Goal: Transaction & Acquisition: Book appointment/travel/reservation

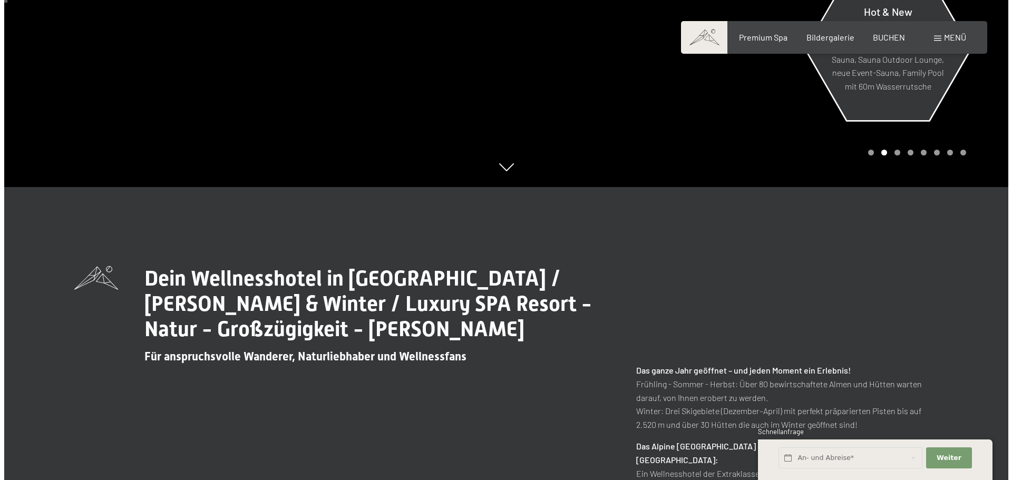
scroll to position [316, 0]
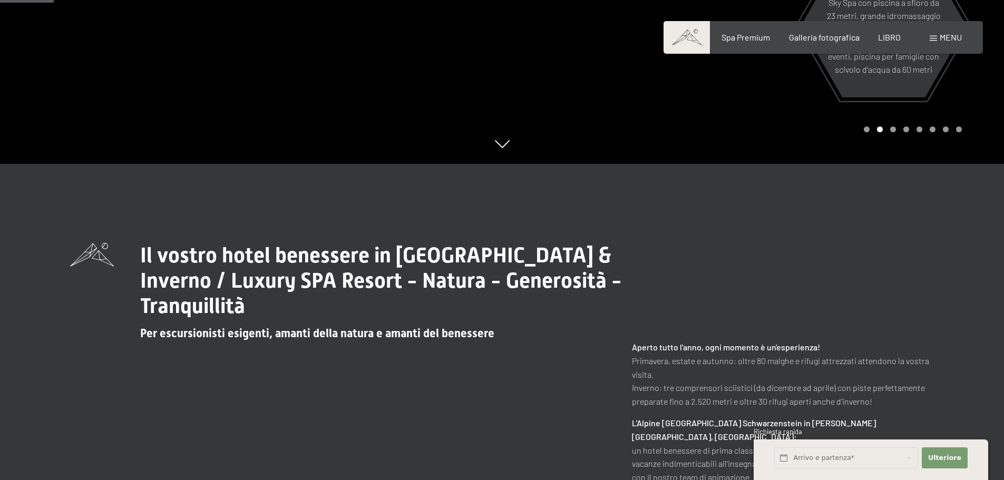
click at [961, 42] on font "menu" at bounding box center [950, 37] width 22 height 10
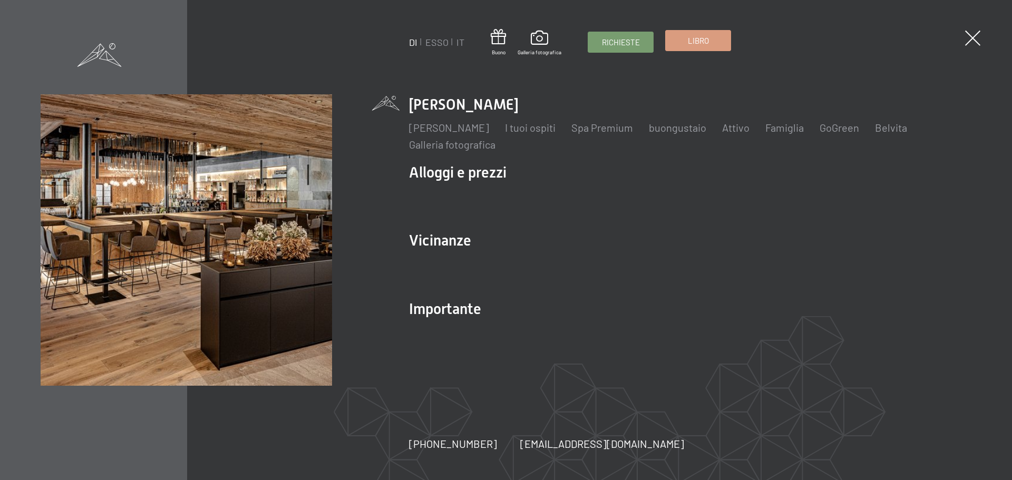
click at [683, 37] on link "Libro" at bounding box center [697, 41] width 65 height 20
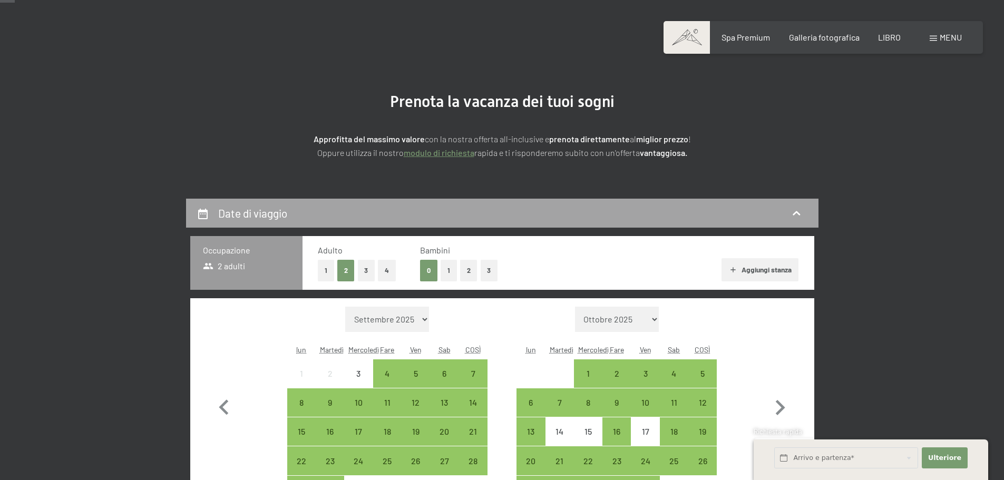
scroll to position [211, 0]
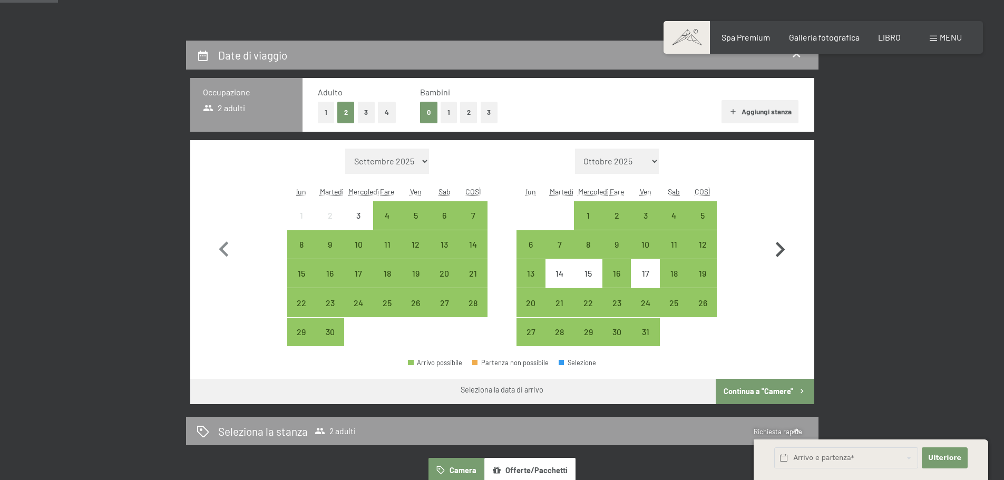
click at [781, 249] on icon "button" at bounding box center [780, 249] width 9 height 15
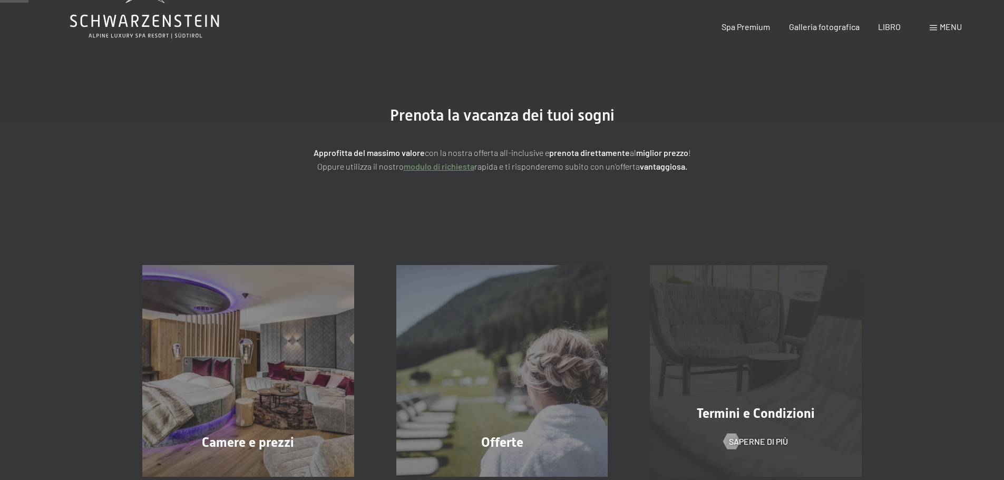
scroll to position [0, 0]
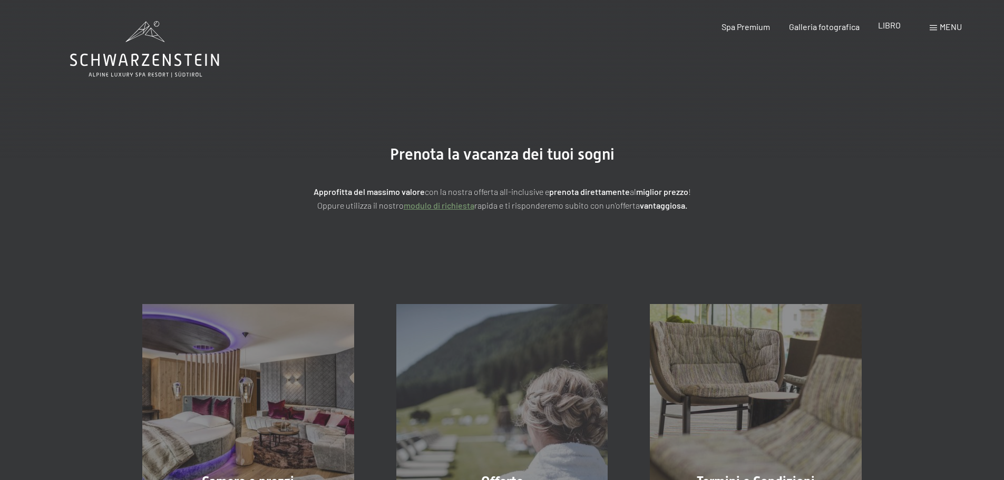
click at [881, 29] on font "LIBRO" at bounding box center [889, 25] width 23 height 10
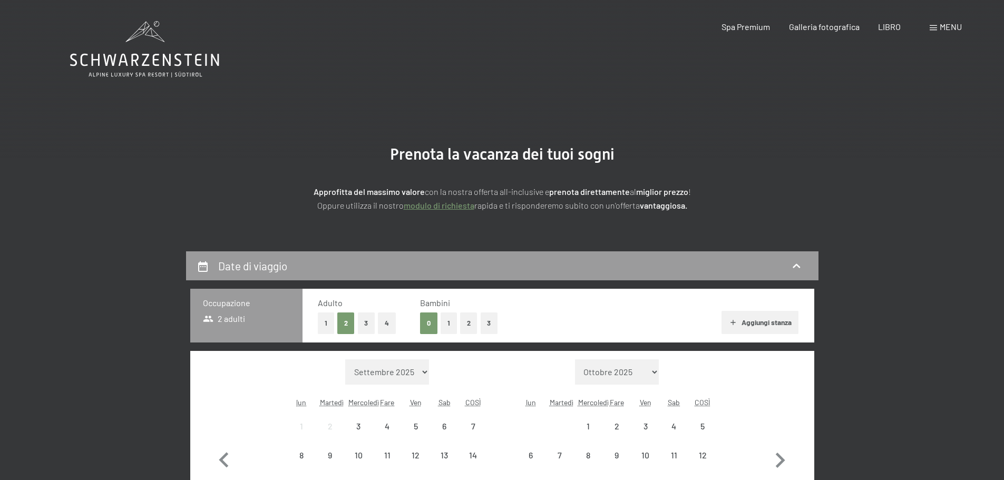
scroll to position [158, 0]
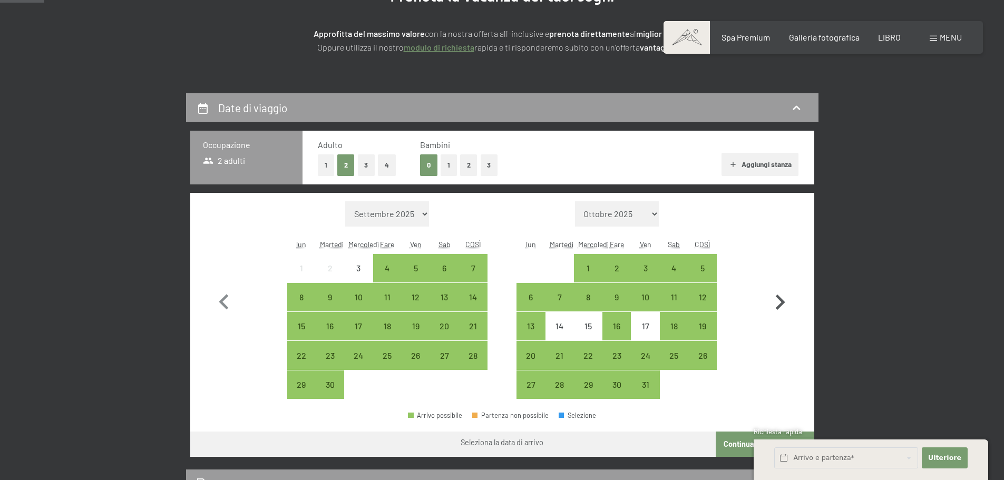
click at [781, 302] on icon "button" at bounding box center [780, 302] width 31 height 31
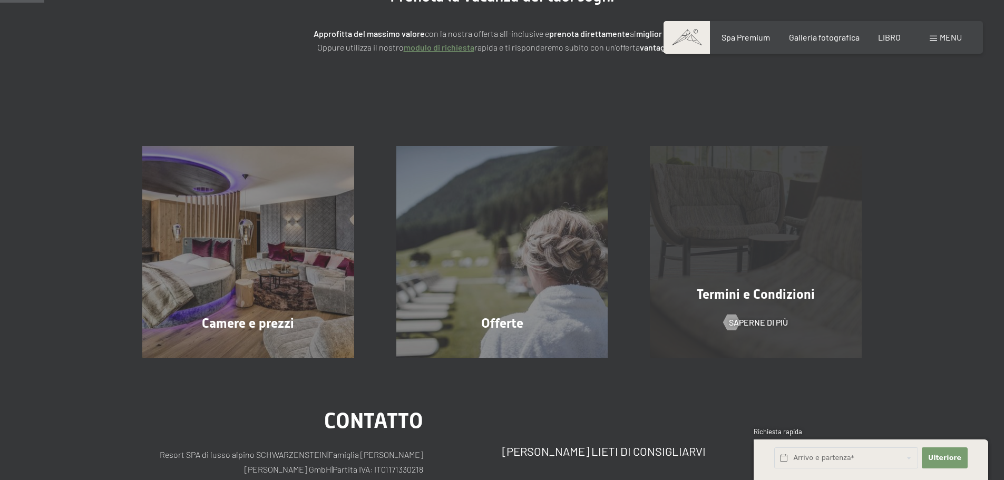
click at [802, 328] on div "Termini e Condizioni Saperne di più" at bounding box center [756, 252] width 254 height 212
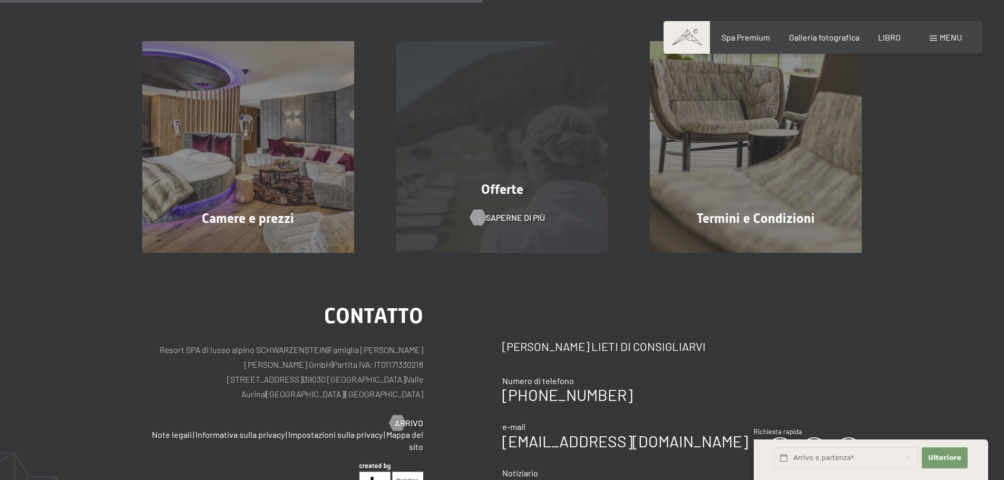
scroll to position [263, 0]
click at [518, 218] on font "Saperne di più" at bounding box center [515, 217] width 59 height 10
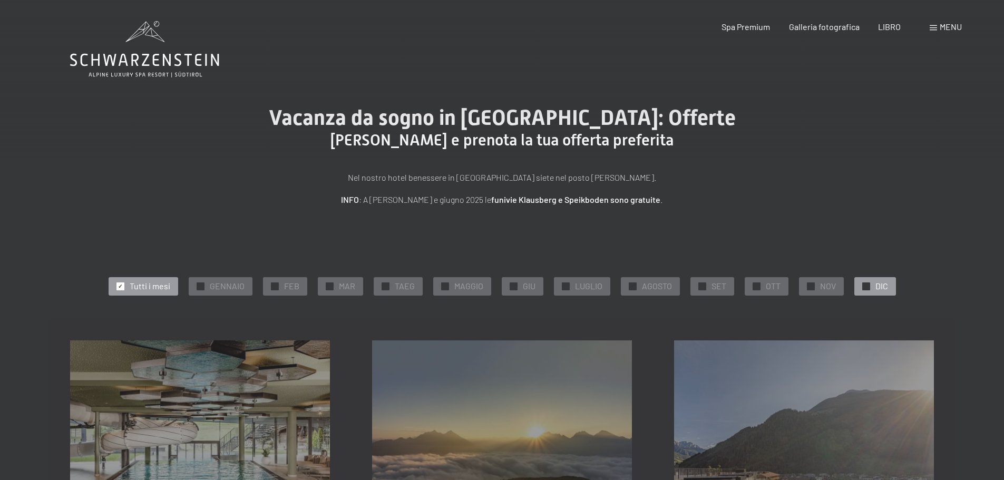
click at [879, 286] on font "DIC" at bounding box center [881, 286] width 13 height 10
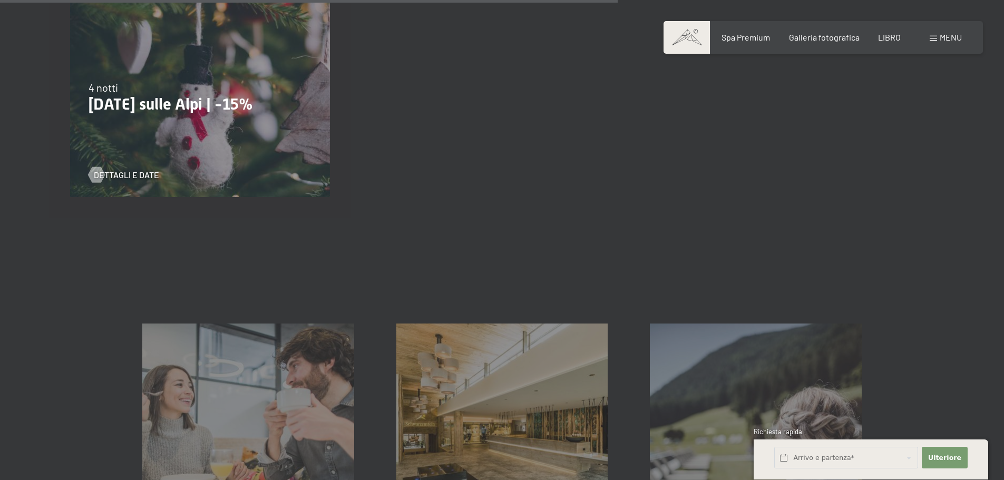
scroll to position [896, 0]
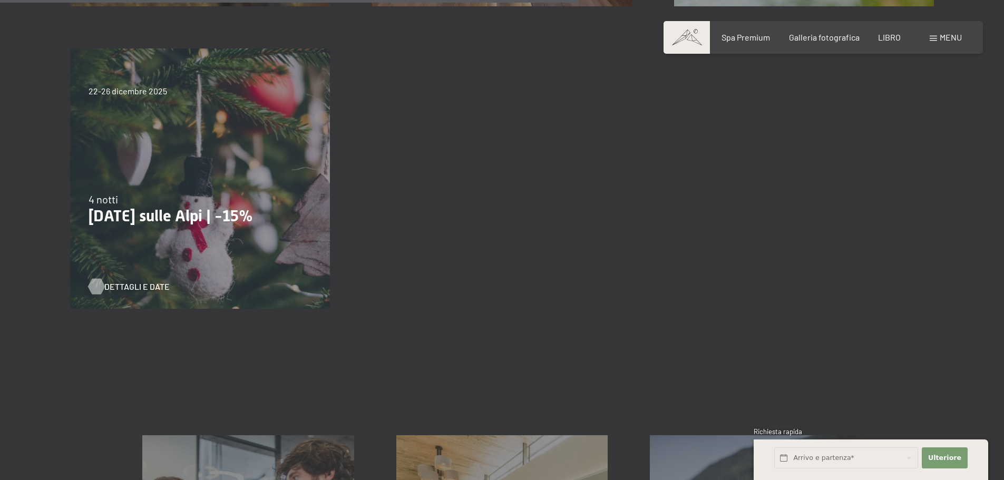
click at [120, 290] on font "Dettagli e date" at bounding box center [136, 286] width 65 height 10
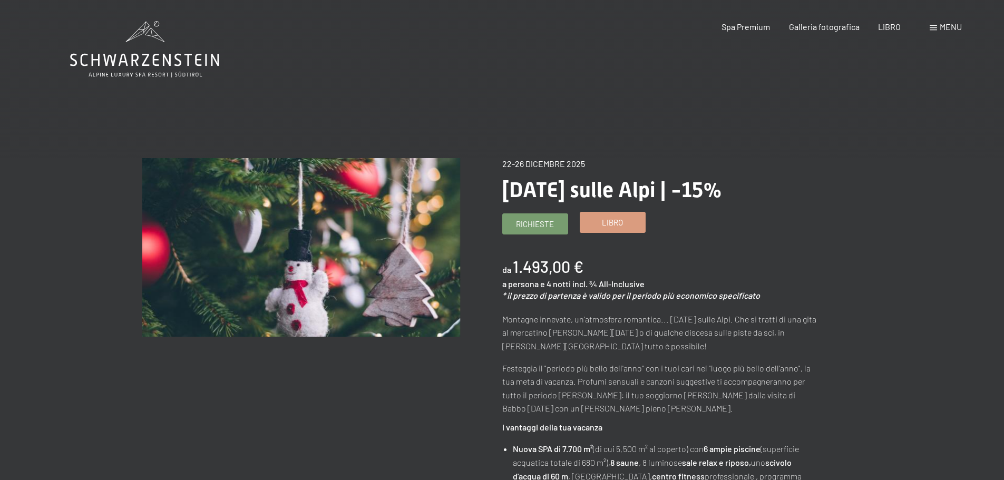
click at [624, 226] on link "Libro" at bounding box center [612, 222] width 65 height 20
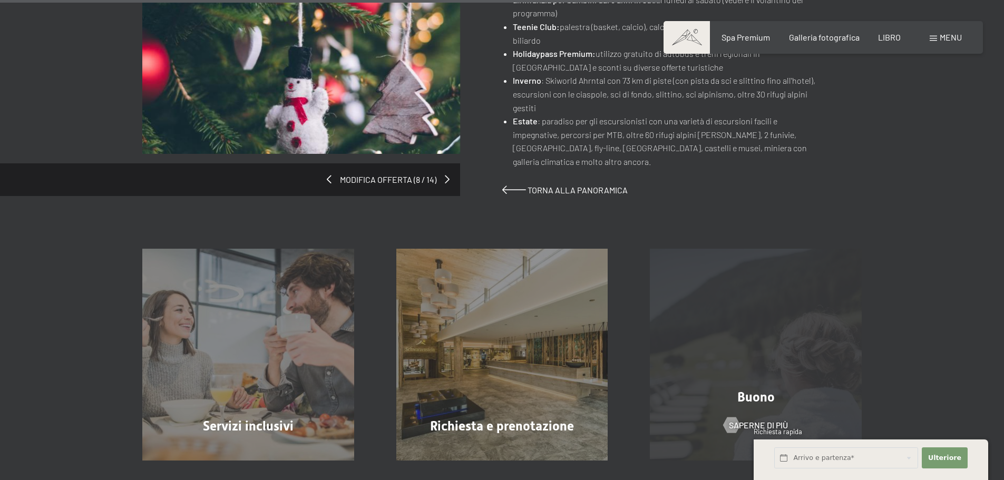
scroll to position [896, 0]
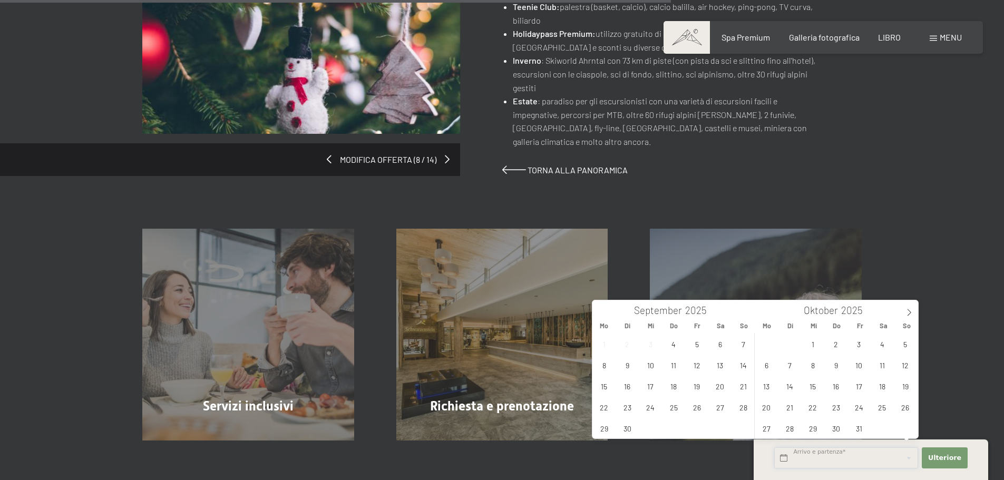
click at [833, 458] on input "text" at bounding box center [846, 458] width 144 height 22
click at [913, 311] on icon at bounding box center [908, 312] width 7 height 7
click at [815, 404] on span "24" at bounding box center [812, 407] width 21 height 21
click at [908, 406] on span "28" at bounding box center [905, 407] width 21 height 21
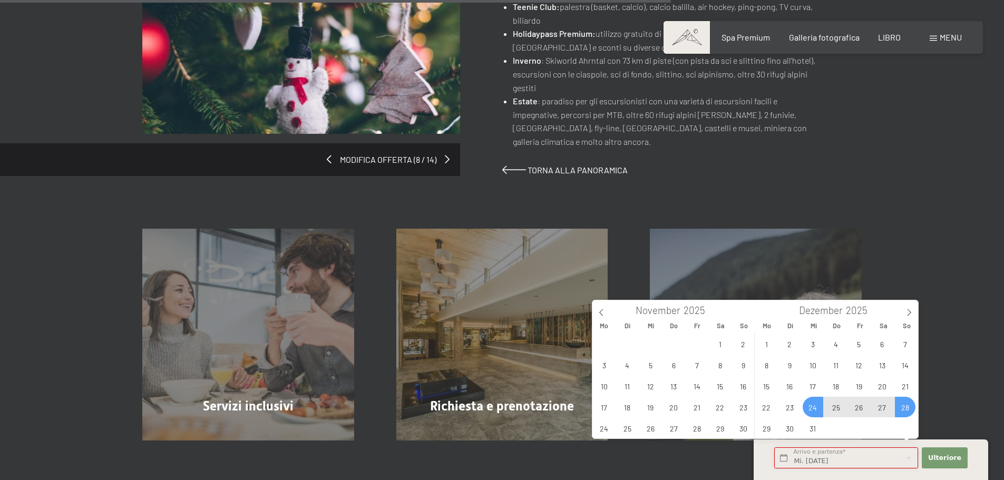
type input "Mi. 24.12.2025 - So. 28.12.2025"
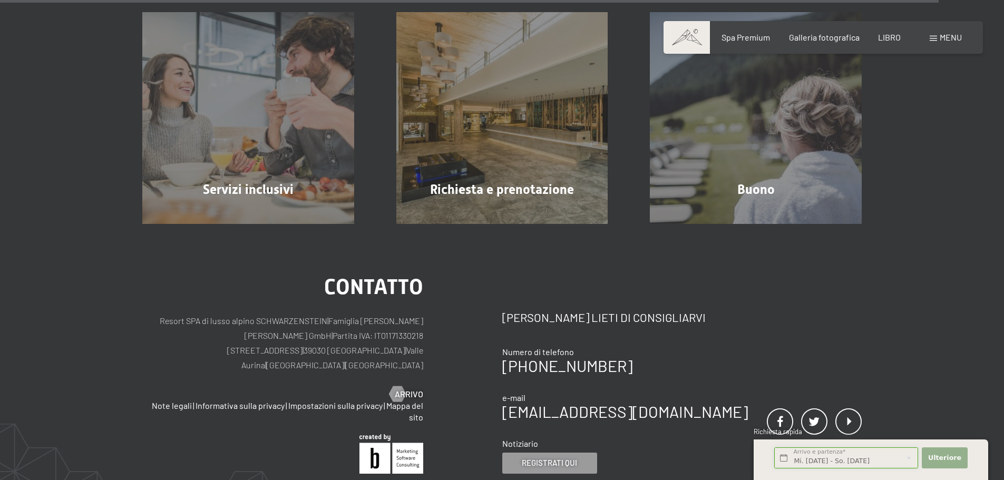
scroll to position [1265, 0]
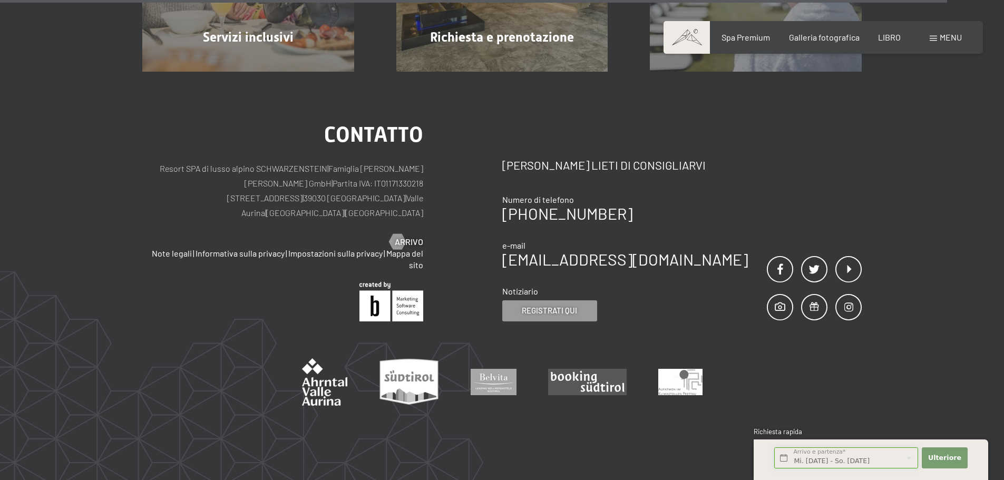
click at [883, 457] on input "Mi. 24.12.2025 - So. 28.12.2025" at bounding box center [846, 458] width 144 height 22
drag, startPoint x: 949, startPoint y: 452, endPoint x: 922, endPoint y: 467, distance: 32.1
click at [949, 452] on button "Ulteriore Nascondi i campi dell'indirizzo" at bounding box center [944, 458] width 45 height 22
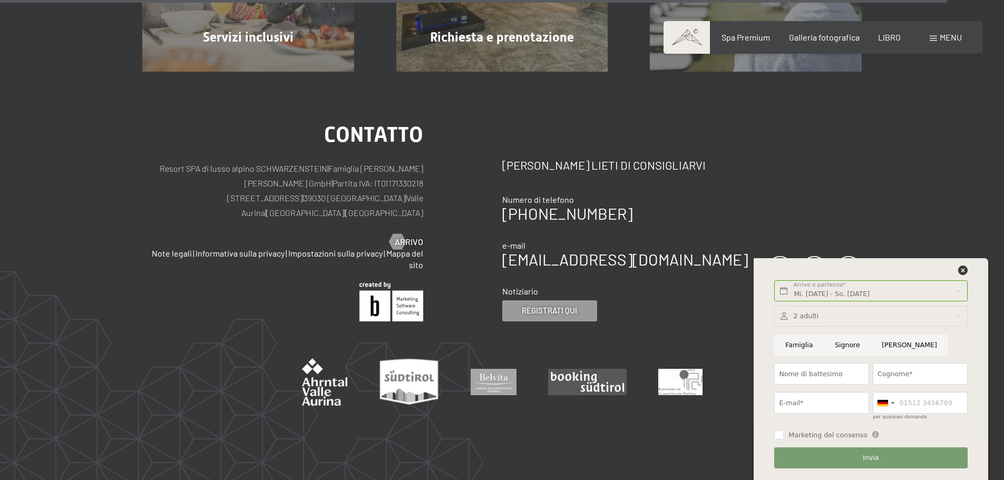
click at [831, 314] on div at bounding box center [870, 317] width 193 height 22
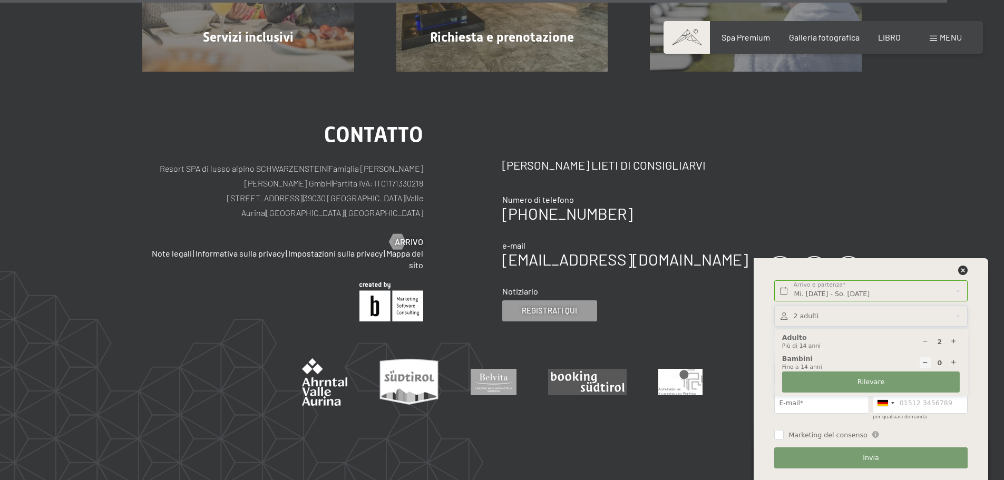
drag, startPoint x: 954, startPoint y: 341, endPoint x: 953, endPoint y: 350, distance: 9.1
click at [955, 342] on icon at bounding box center [953, 341] width 7 height 7
type input "3"
click at [928, 187] on div "contatto Resort SPA di lusso alpino SCHWARZENSTEIN | Famiglia Zimmerhofer Otmar…" at bounding box center [502, 278] width 1004 height 413
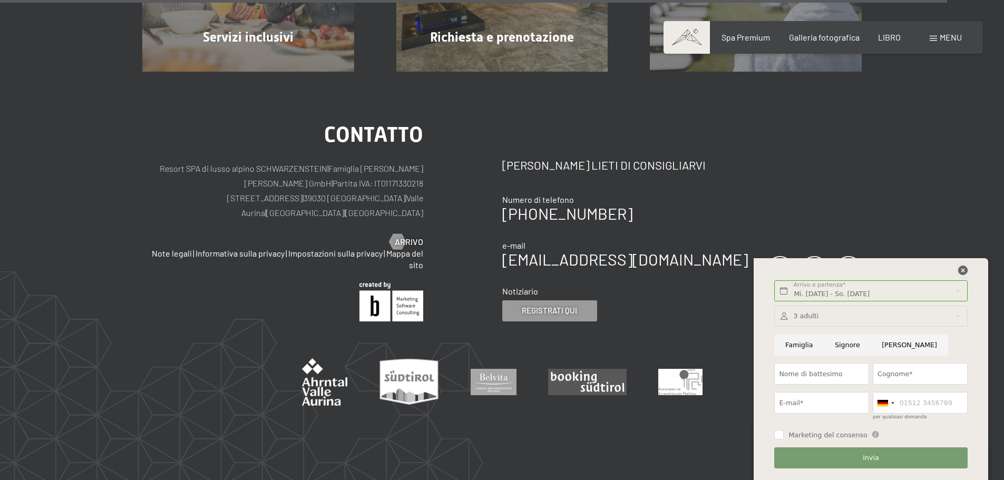
click at [963, 270] on icon at bounding box center [962, 270] width 9 height 9
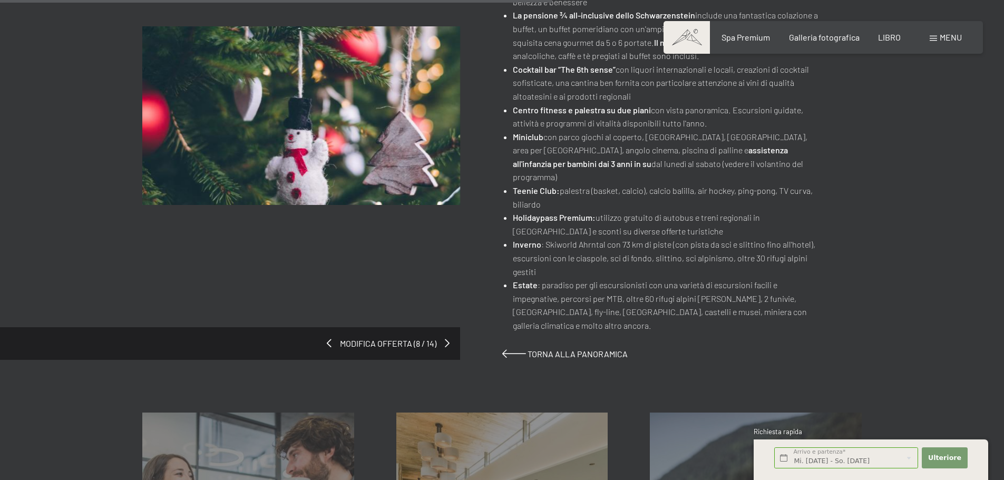
scroll to position [738, 0]
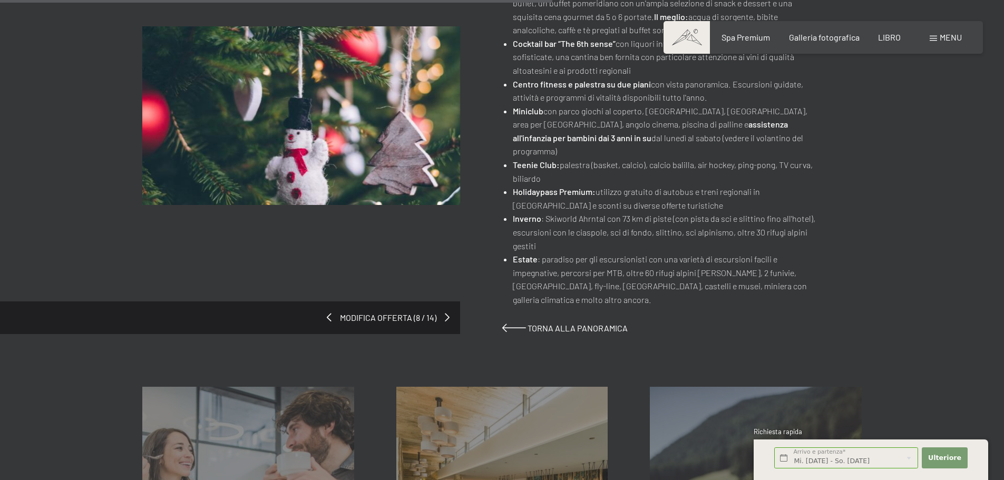
click at [371, 312] on font "Modifica offerta (8 / 14)" at bounding box center [388, 317] width 96 height 10
click at [449, 305] on div "Modifica offerta (8 / 14)" at bounding box center [230, 317] width 460 height 33
click at [447, 313] on span at bounding box center [448, 317] width 5 height 8
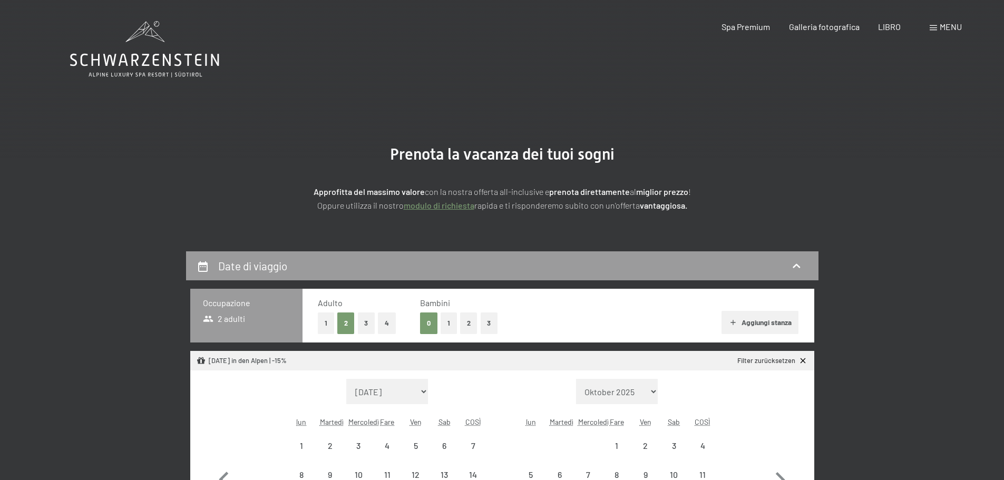
select select "2025-12-01"
select select "2026-01-01"
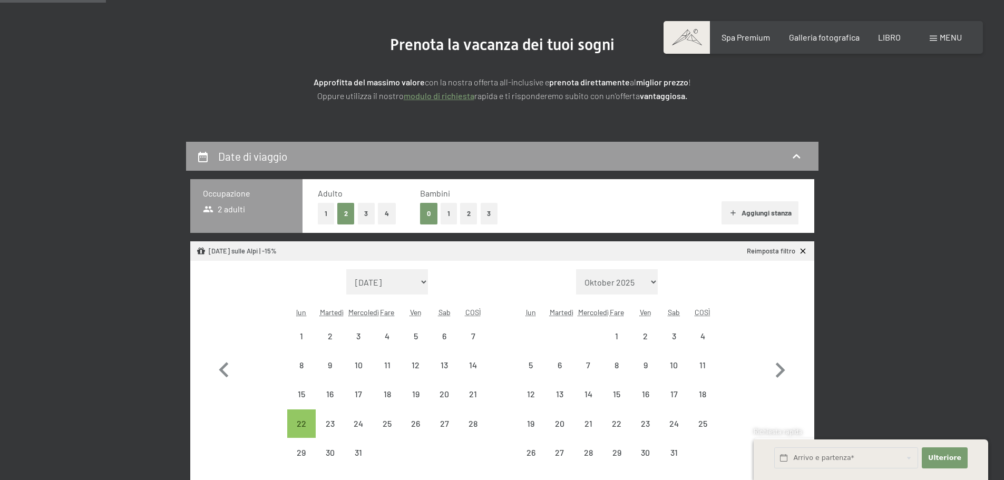
scroll to position [211, 0]
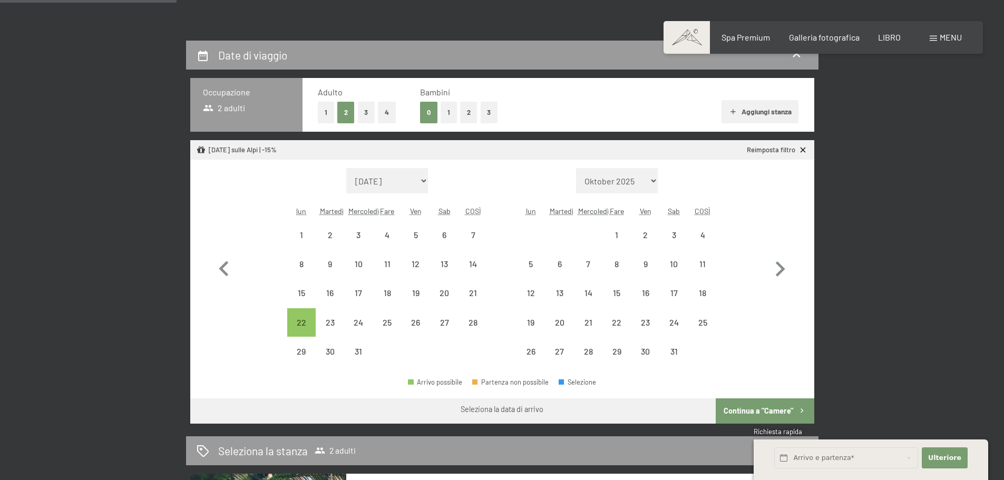
click at [365, 322] on div "24" at bounding box center [358, 331] width 26 height 26
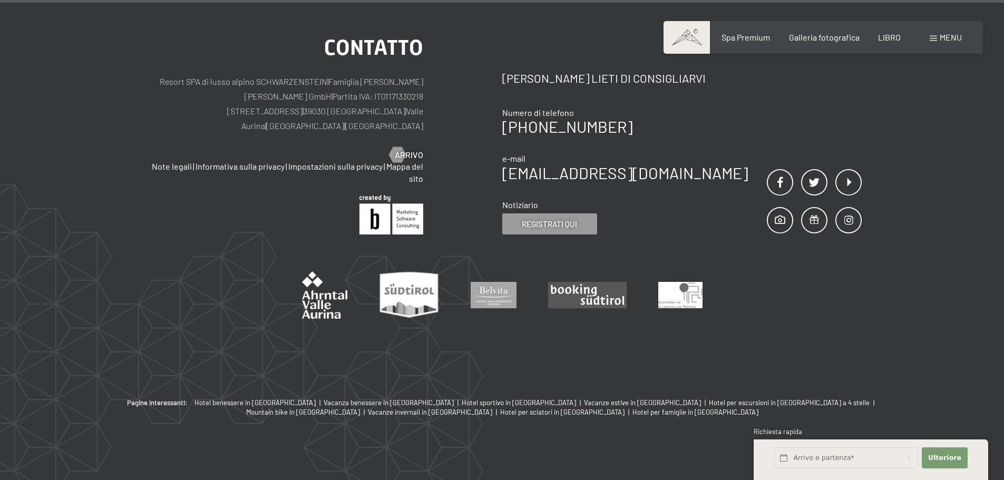
scroll to position [534, 0]
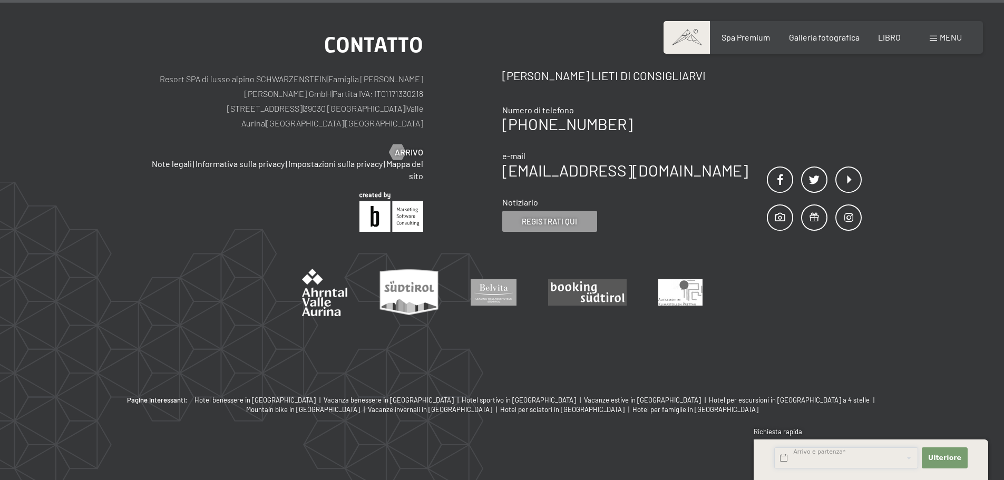
click at [801, 461] on input "text" at bounding box center [846, 458] width 144 height 22
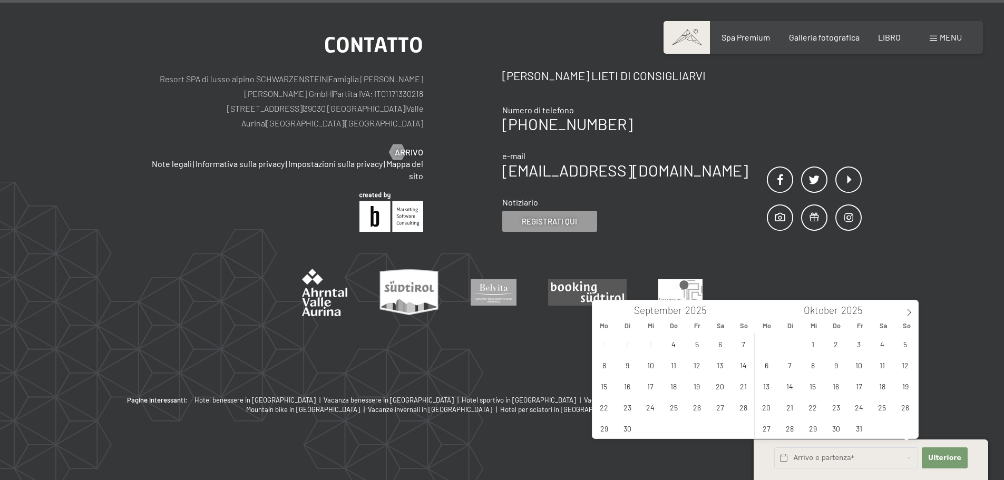
click at [947, 235] on div "contatto Resort SPA di lusso alpino SCHWARZENSTEIN | Famiglia Zimmerhofer Otmar…" at bounding box center [502, 188] width 1004 height 413
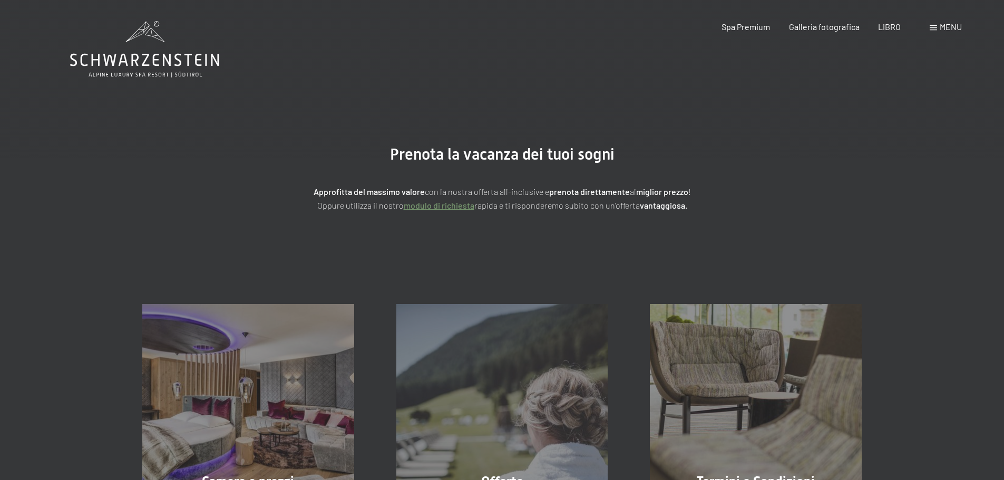
scroll to position [0, 0]
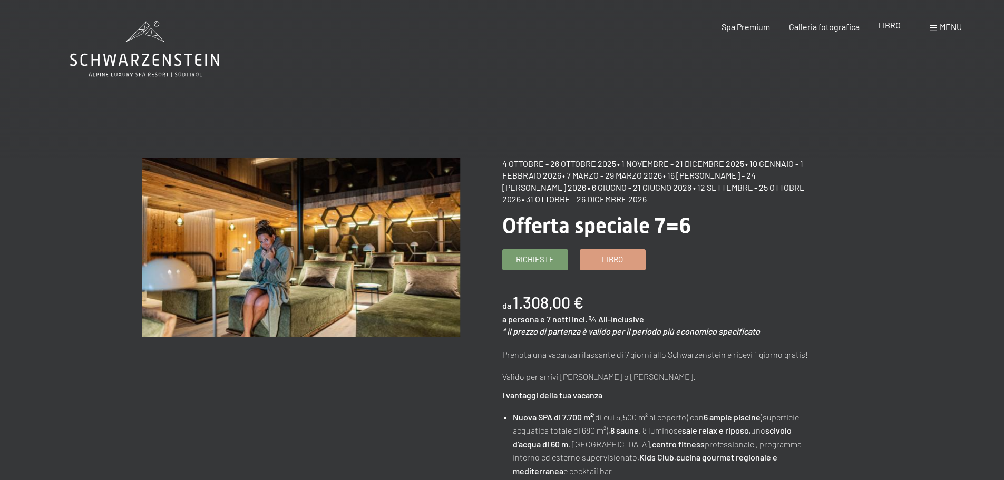
click at [885, 31] on div "LIBRO" at bounding box center [889, 25] width 23 height 12
click at [889, 31] on div "LIBRO" at bounding box center [889, 25] width 23 height 12
click at [887, 26] on font "LIBRO" at bounding box center [889, 25] width 23 height 10
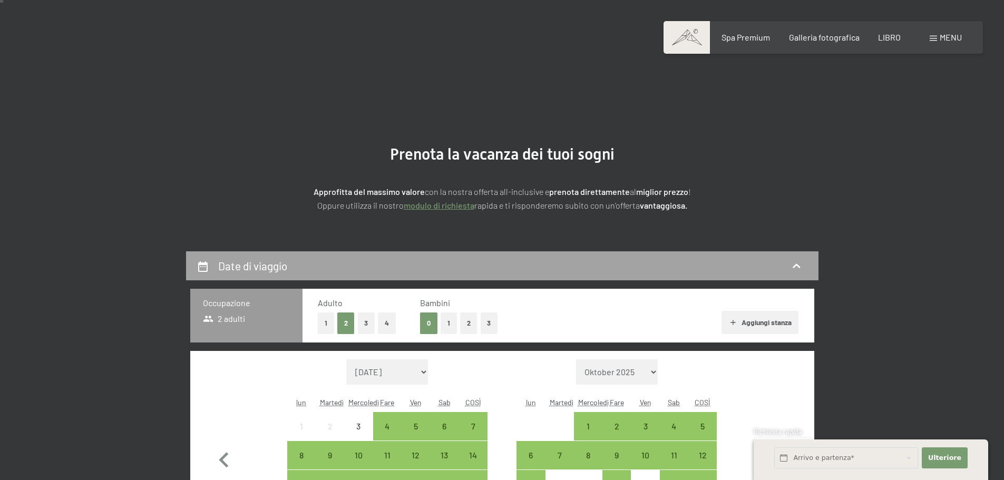
scroll to position [158, 0]
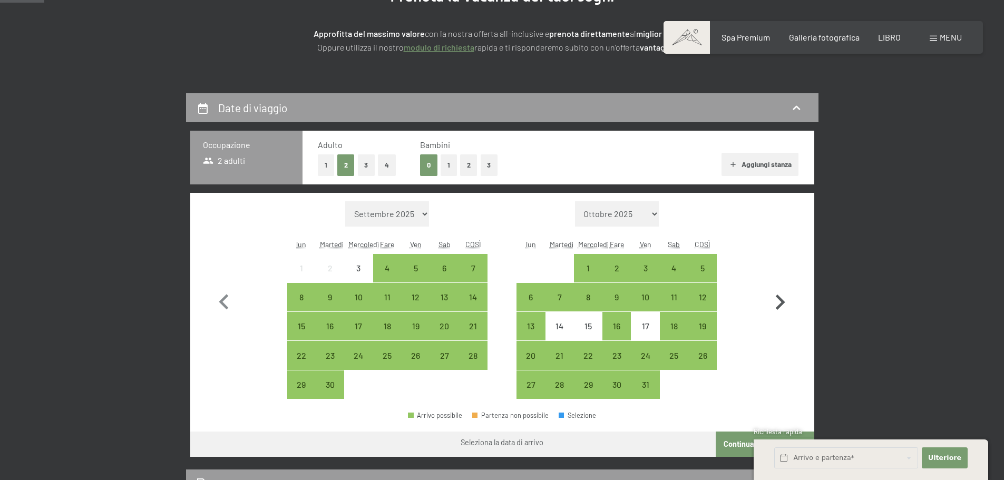
click at [781, 301] on icon "button" at bounding box center [780, 302] width 9 height 15
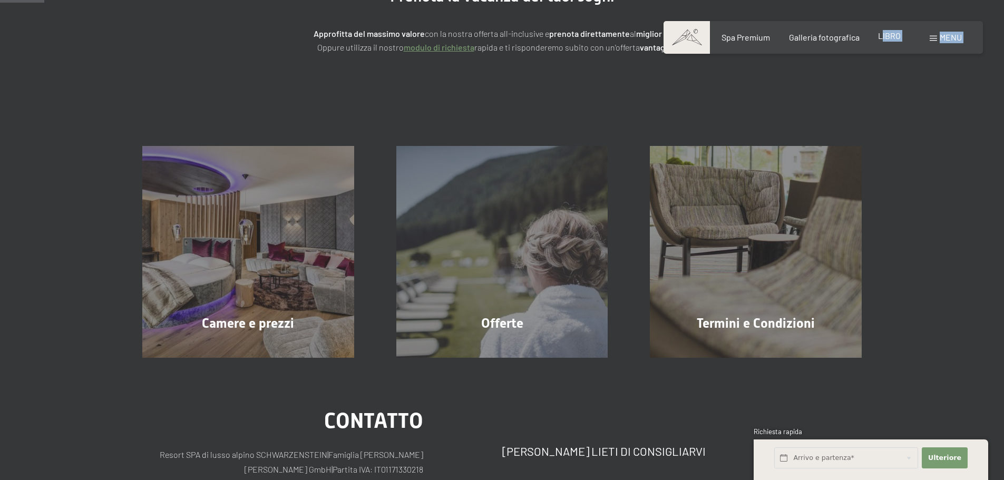
click at [880, 39] on div "Libro Richieste Spa Premium Galleria fotografica LIBRO menu DI ESSO IT [PERSON_…" at bounding box center [822, 38] width 277 height 12
click at [884, 43] on div "Libro Richieste Spa Premium Galleria fotografica LIBRO menu DI ESSO IT [PERSON_…" at bounding box center [822, 38] width 277 height 12
click at [886, 37] on font "LIBRO" at bounding box center [889, 36] width 23 height 10
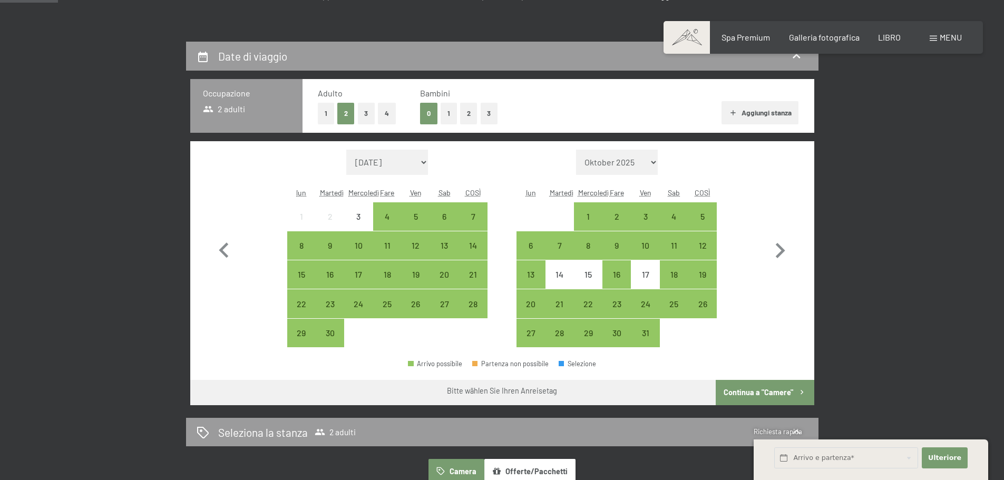
scroll to position [211, 0]
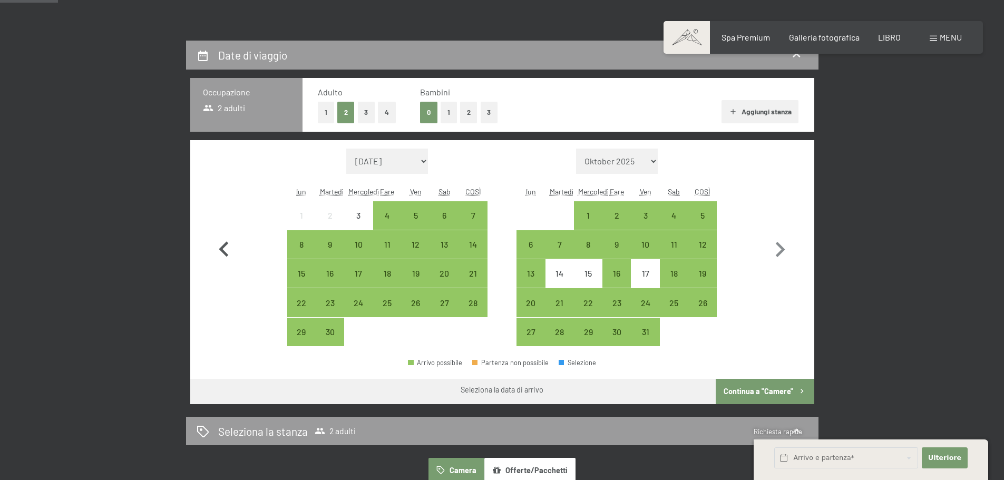
click at [216, 250] on icon "button" at bounding box center [224, 249] width 31 height 31
click at [779, 249] on icon "button" at bounding box center [780, 249] width 31 height 31
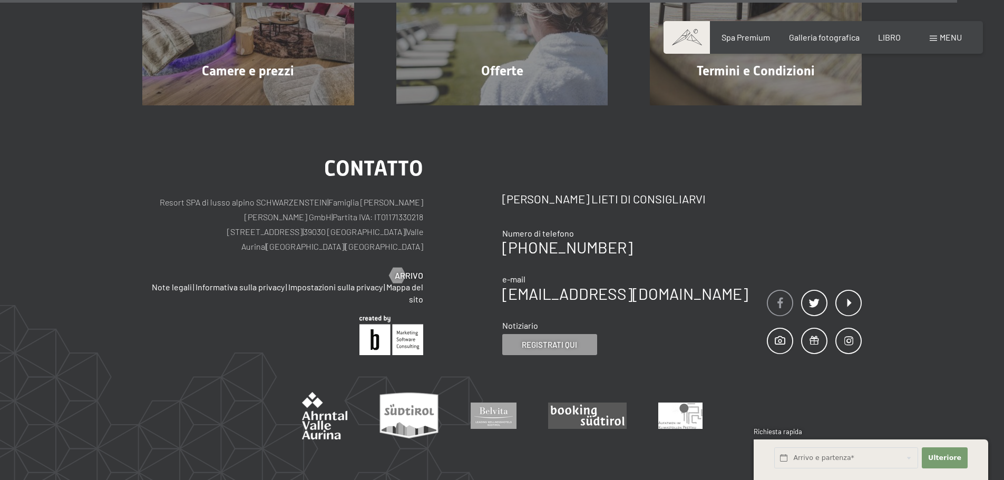
scroll to position [534, 0]
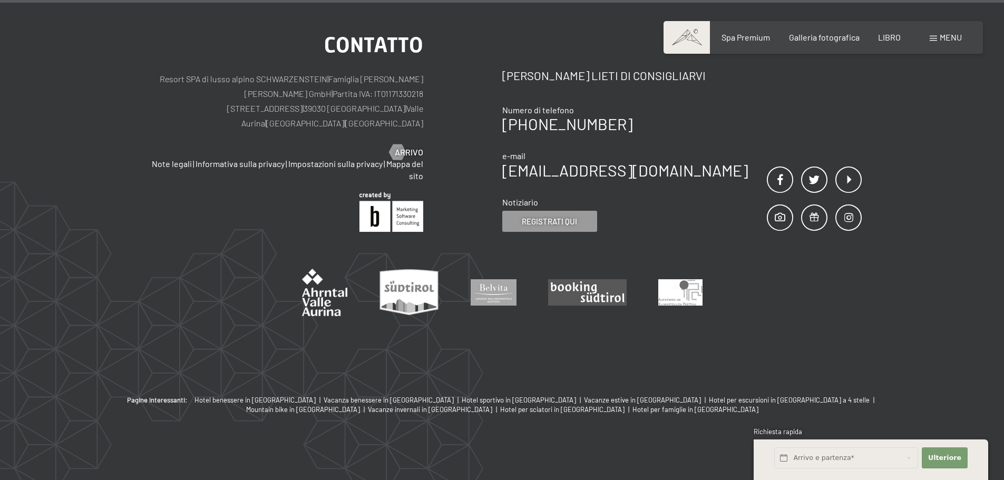
click at [825, 43] on div "Libro Richieste Spa Premium Galleria fotografica LIBRO menu DI ESSO IT [PERSON_…" at bounding box center [822, 38] width 277 height 12
click at [834, 34] on font "Galleria fotografica" at bounding box center [824, 36] width 71 height 10
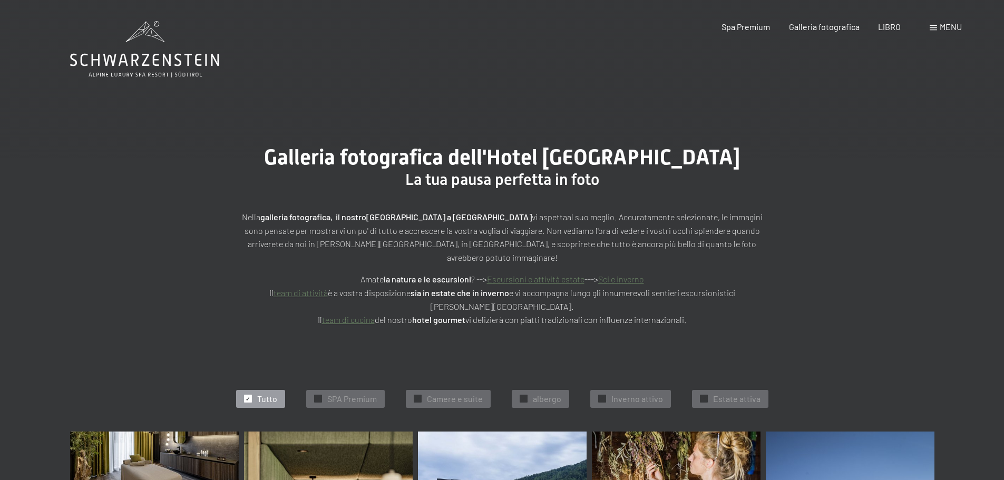
click at [832, 33] on div "Libro Richieste Spa Premium Galleria fotografica LIBRO menu DI ESSO IT [PERSON_…" at bounding box center [822, 27] width 277 height 12
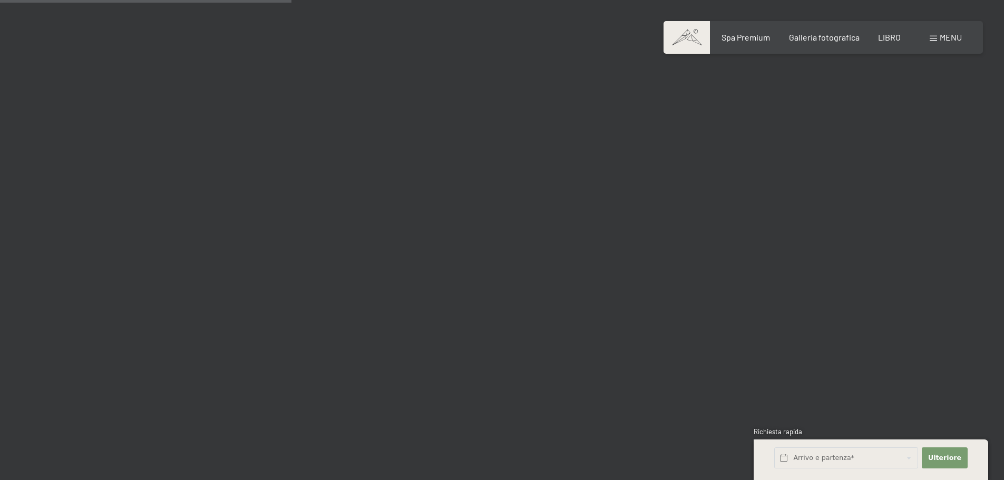
scroll to position [3899, 0]
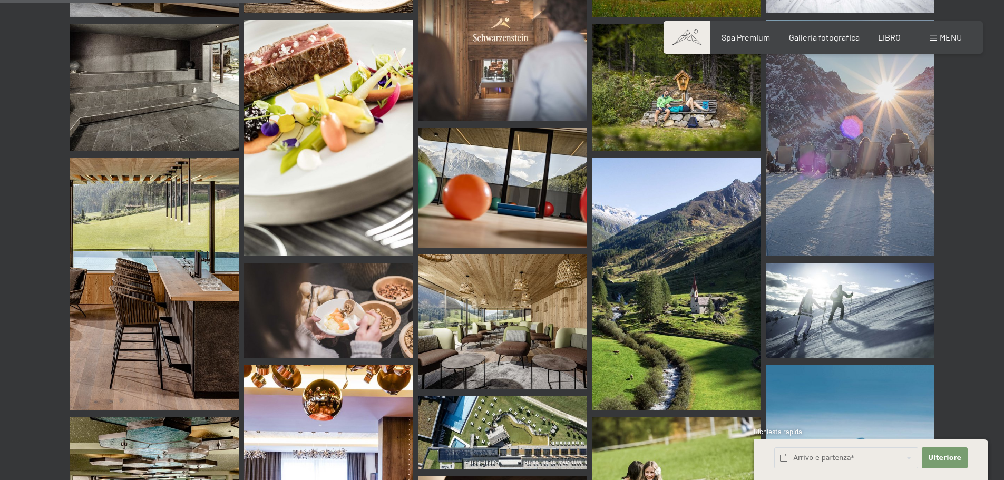
click at [647, 260] on img at bounding box center [676, 284] width 169 height 253
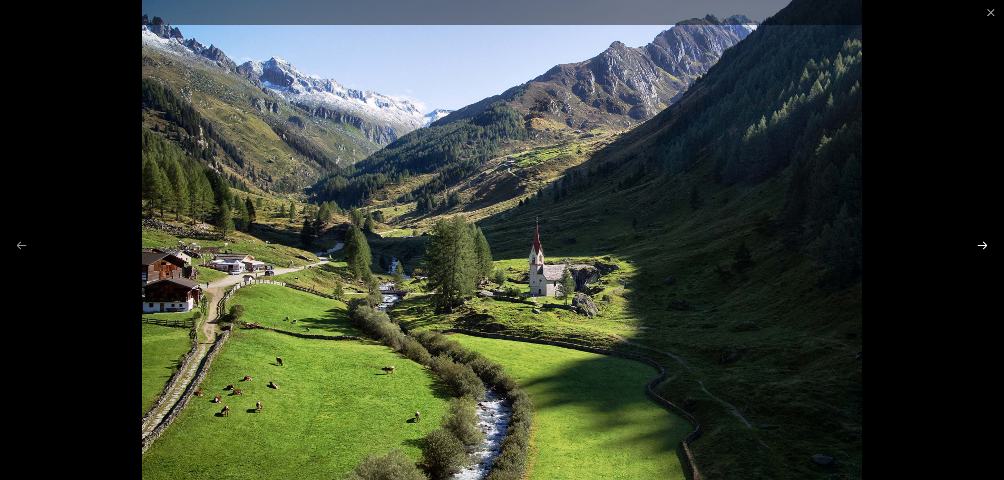
click at [977, 247] on button "Next slide" at bounding box center [982, 245] width 22 height 21
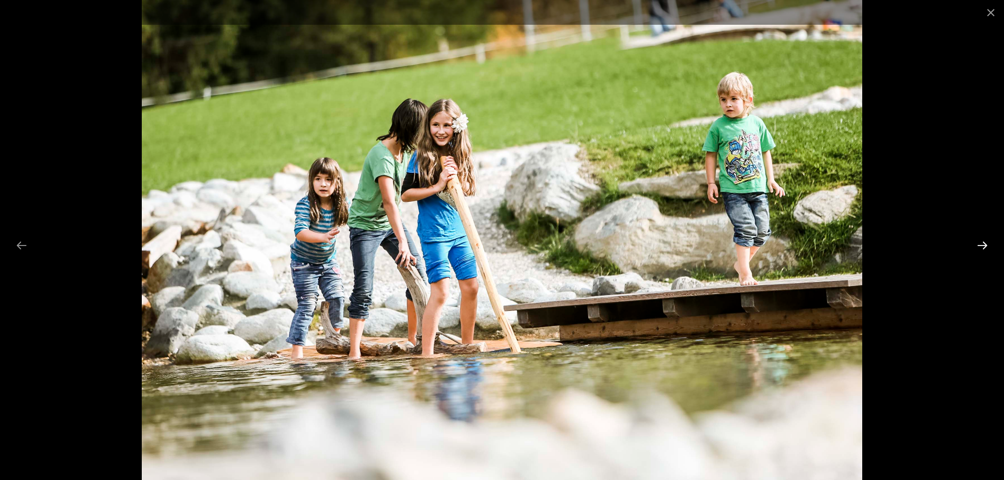
click at [977, 247] on button "Next slide" at bounding box center [982, 245] width 22 height 21
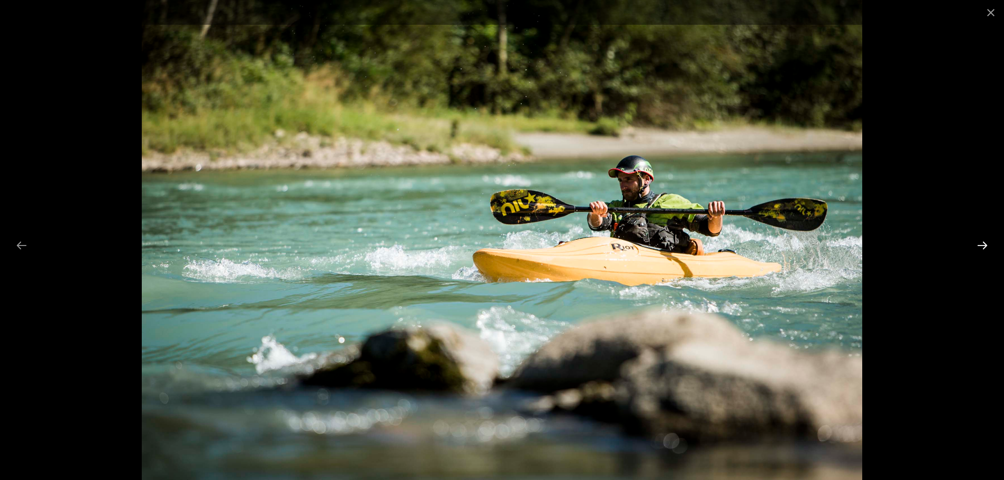
click at [977, 247] on button "Next slide" at bounding box center [982, 245] width 22 height 21
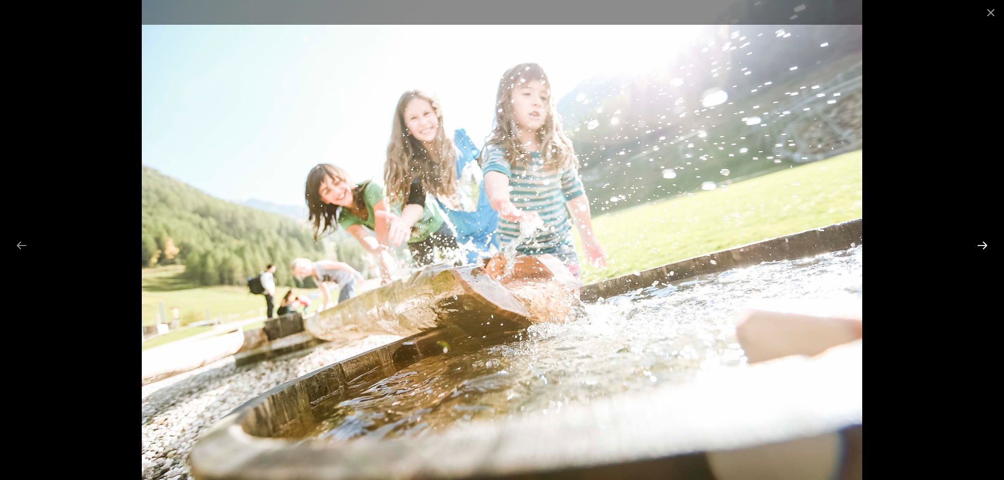
click at [977, 247] on button "Next slide" at bounding box center [982, 245] width 22 height 21
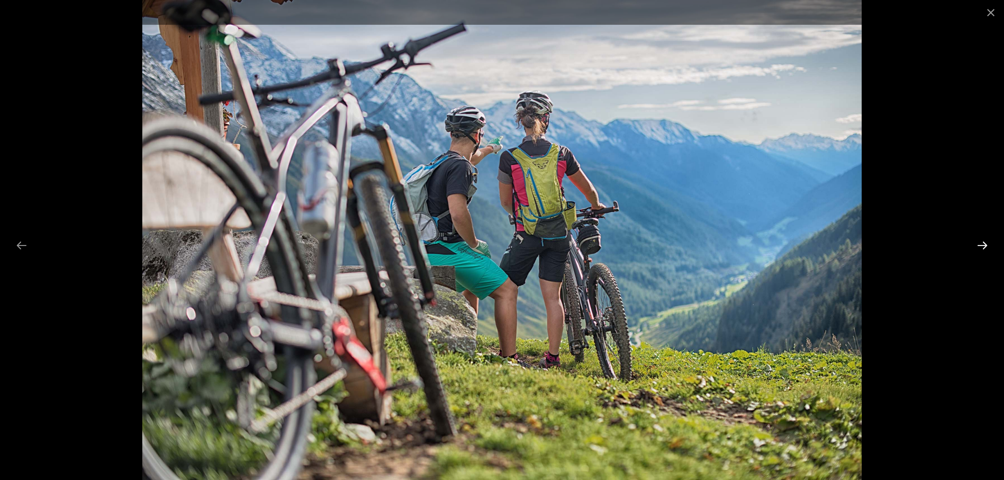
click at [977, 247] on button "Next slide" at bounding box center [982, 245] width 22 height 21
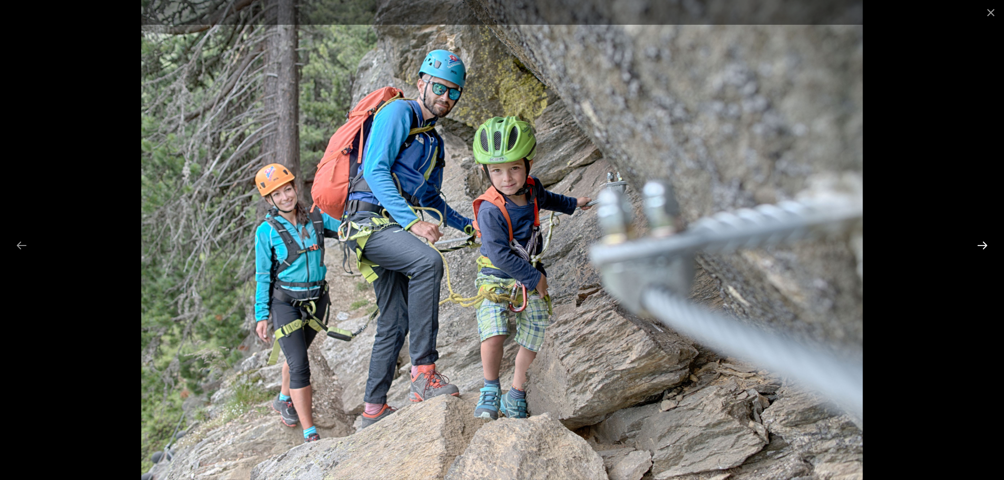
click at [977, 247] on button "Next slide" at bounding box center [982, 245] width 22 height 21
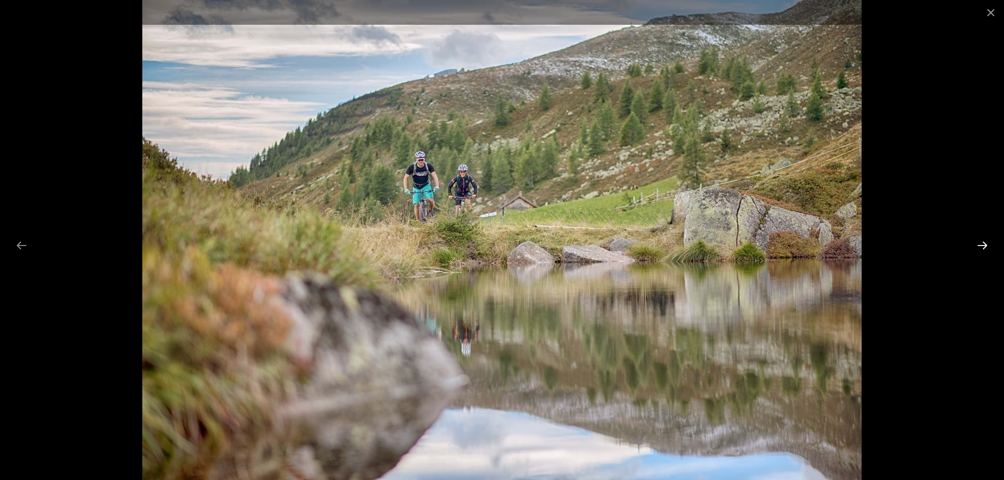
click at [974, 248] on button "Next slide" at bounding box center [982, 245] width 22 height 21
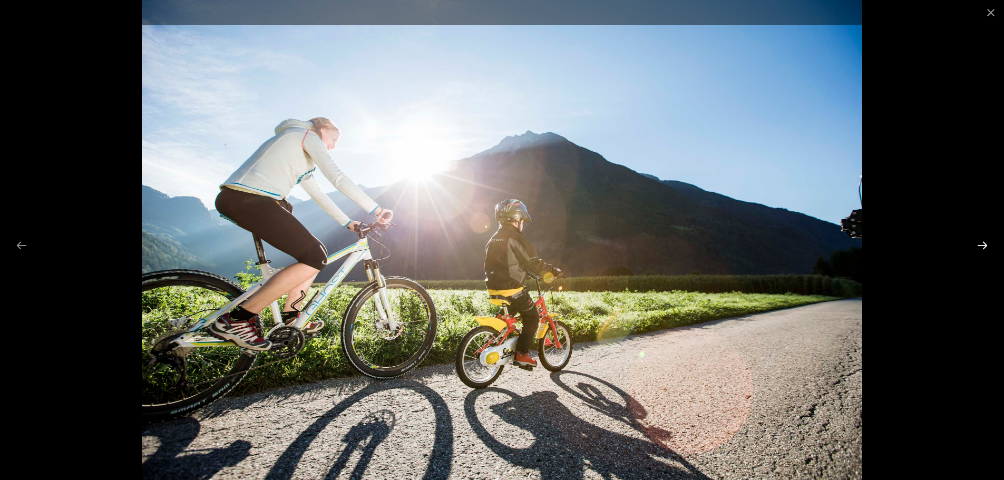
click at [974, 248] on button "Next slide" at bounding box center [982, 245] width 22 height 21
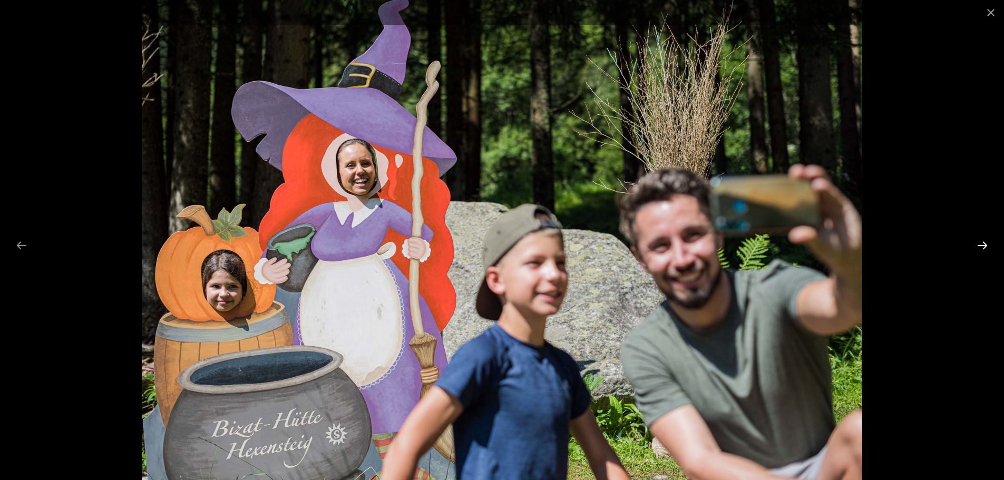
click at [972, 248] on button "Next slide" at bounding box center [982, 245] width 22 height 21
